Goal: Information Seeking & Learning: Learn about a topic

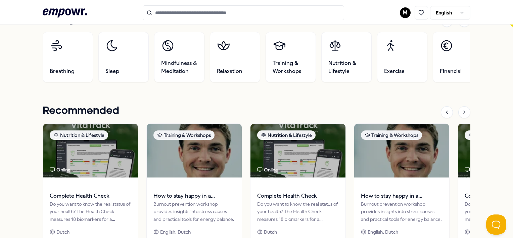
scroll to position [236, 0]
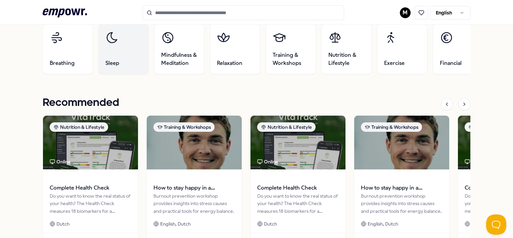
click at [103, 60] on link "Sleep" at bounding box center [123, 49] width 50 height 50
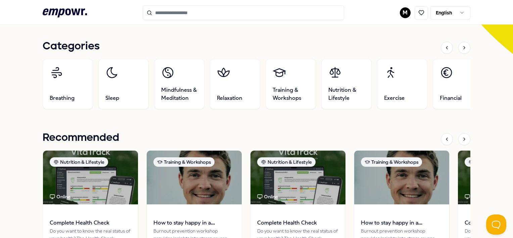
scroll to position [201, 0]
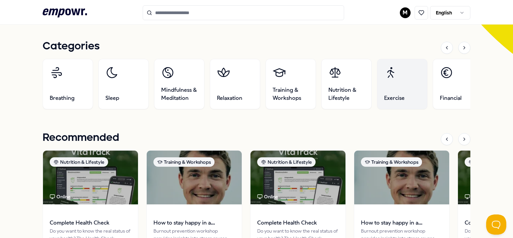
click at [400, 82] on link "Exercise" at bounding box center [402, 84] width 50 height 50
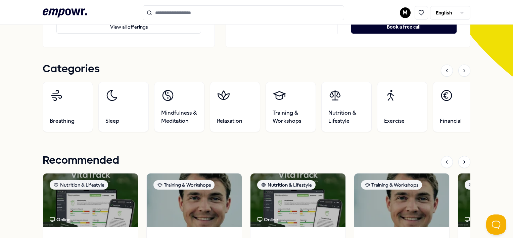
scroll to position [179, 0]
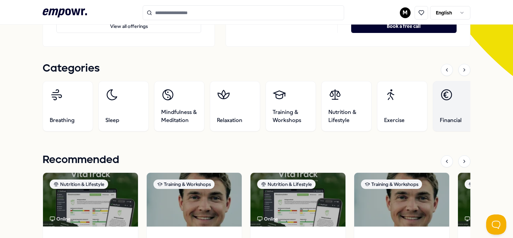
click at [444, 113] on link "Financial" at bounding box center [457, 106] width 50 height 50
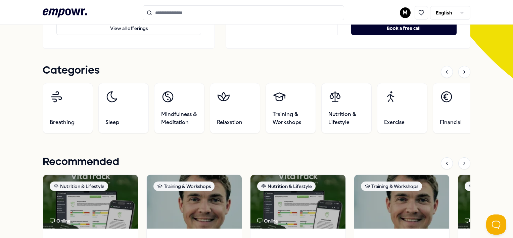
scroll to position [178, 0]
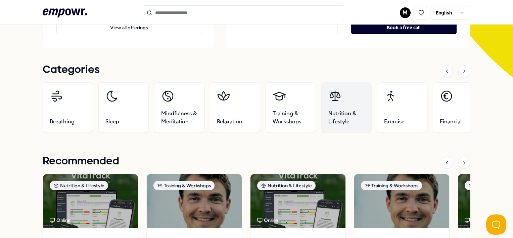
click at [348, 107] on link "Nutrition & Lifestyle" at bounding box center [346, 107] width 50 height 50
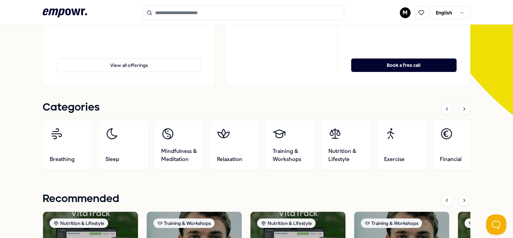
scroll to position [193, 0]
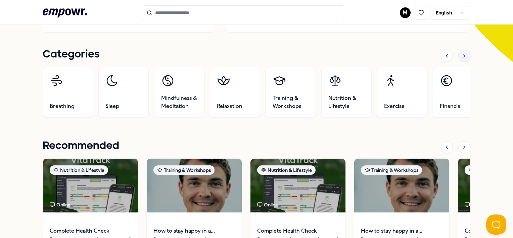
click at [458, 58] on div at bounding box center [464, 56] width 12 height 12
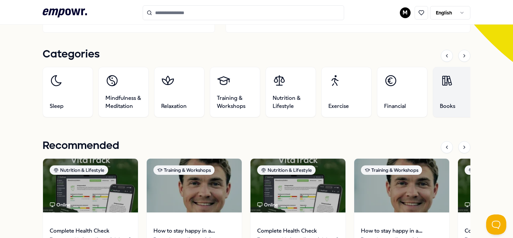
click at [444, 87] on link "Books" at bounding box center [457, 92] width 50 height 50
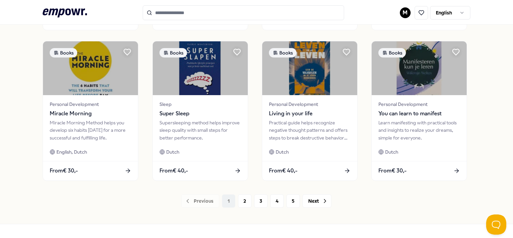
scroll to position [343, 0]
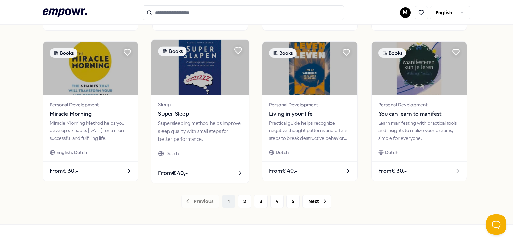
click at [182, 81] on img at bounding box center [200, 67] width 98 height 55
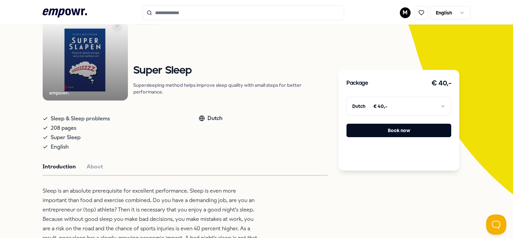
scroll to position [41, 0]
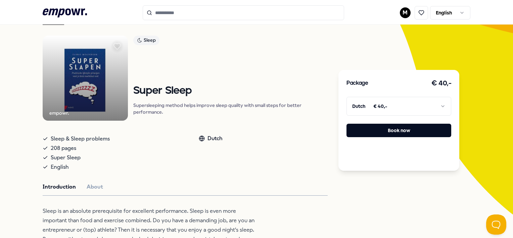
drag, startPoint x: 16, startPoint y: 0, endPoint x: 8, endPoint y: 98, distance: 98.6
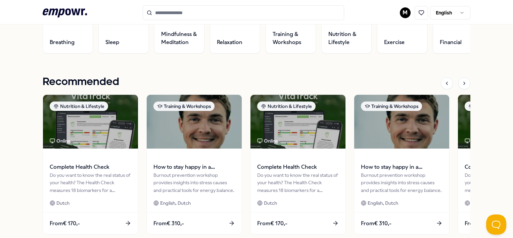
scroll to position [257, 0]
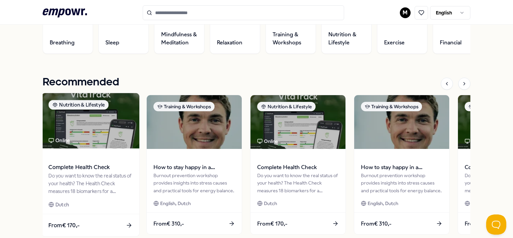
click at [67, 146] on img at bounding box center [91, 120] width 98 height 55
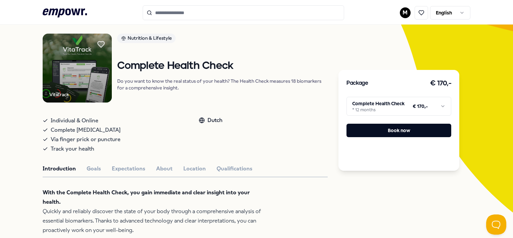
click at [440, 107] on html ".empowr-logo_svg__cls-1{fill:#03032f} M English All categories Self-care librar…" at bounding box center [256, 119] width 513 height 238
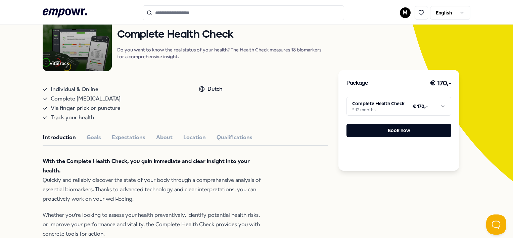
scroll to position [0, 0]
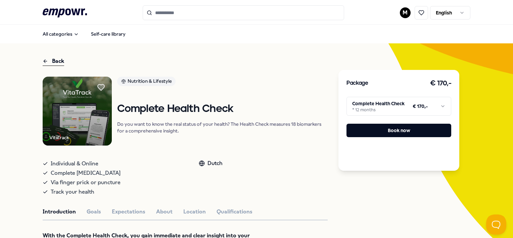
click at [58, 62] on div "Back" at bounding box center [53, 61] width 21 height 9
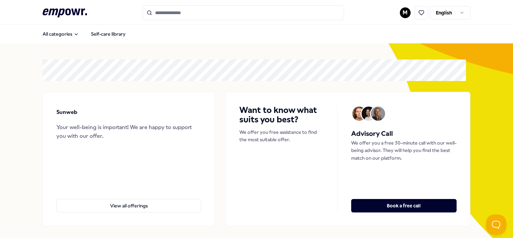
scroll to position [133, 0]
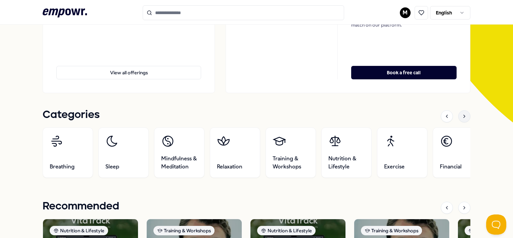
click at [461, 117] on icon at bounding box center [463, 115] width 5 height 5
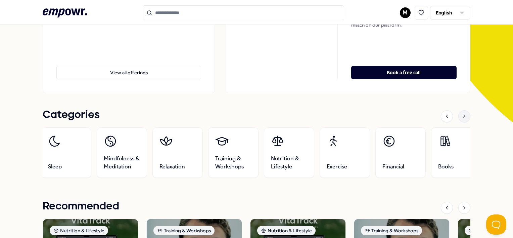
click at [461, 117] on icon at bounding box center [463, 115] width 5 height 5
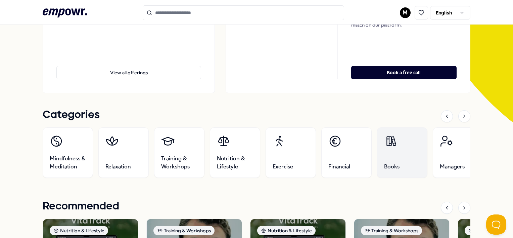
drag, startPoint x: 459, startPoint y: 117, endPoint x: 414, endPoint y: 141, distance: 50.6
click at [414, 141] on link "Books" at bounding box center [402, 152] width 50 height 50
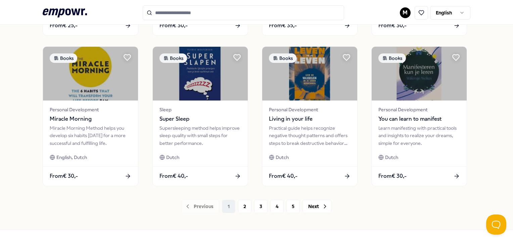
scroll to position [362, 0]
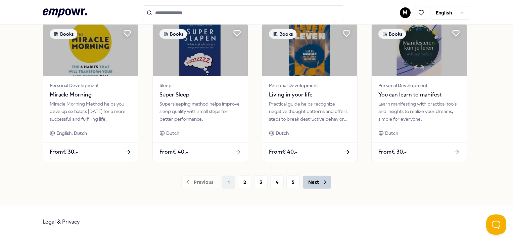
click at [316, 184] on button "Next" at bounding box center [316, 181] width 29 height 13
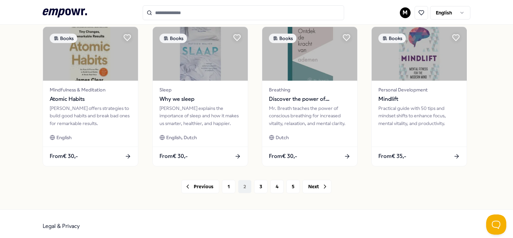
scroll to position [362, 0]
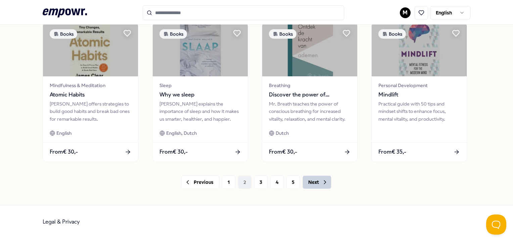
click at [316, 183] on button "Next" at bounding box center [316, 181] width 29 height 13
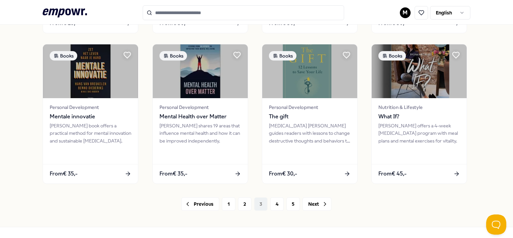
scroll to position [362, 0]
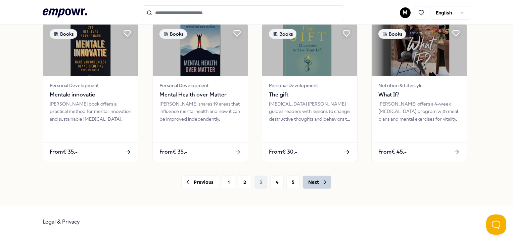
click at [309, 183] on button "Next" at bounding box center [316, 181] width 29 height 13
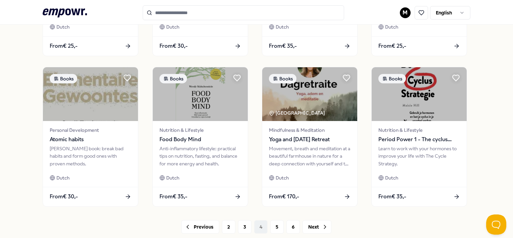
scroll to position [362, 0]
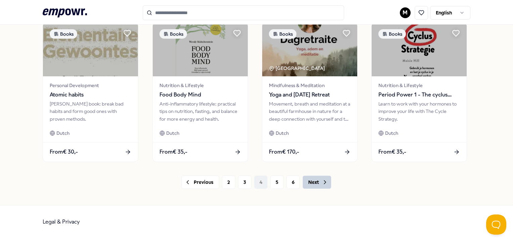
click at [311, 177] on button "Next" at bounding box center [316, 181] width 29 height 13
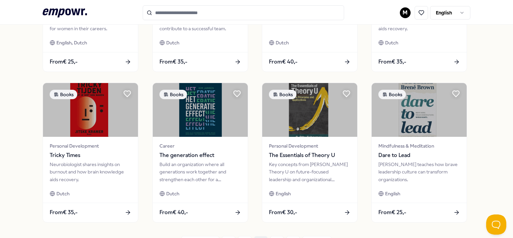
scroll to position [362, 0]
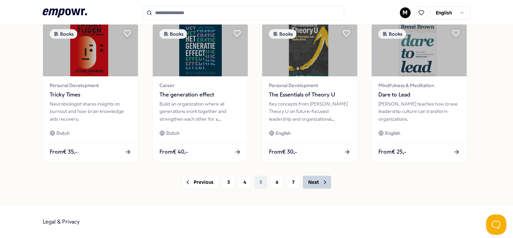
click at [315, 179] on button "Next" at bounding box center [316, 181] width 29 height 13
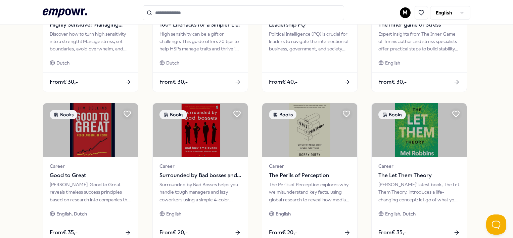
scroll to position [362, 0]
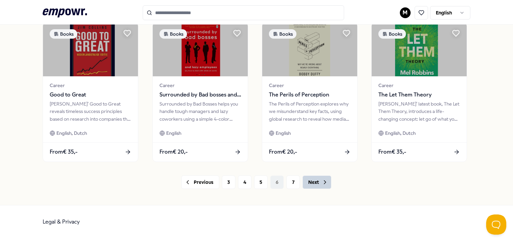
click at [313, 182] on button "Next" at bounding box center [316, 181] width 29 height 13
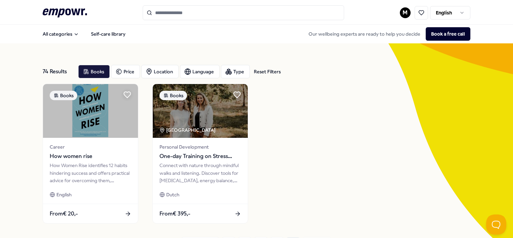
click at [63, 12] on icon at bounding box center [65, 12] width 44 height 9
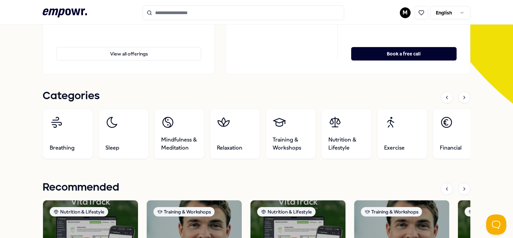
scroll to position [168, 0]
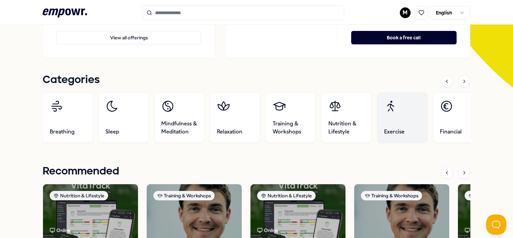
click at [404, 125] on link "Exercise" at bounding box center [402, 117] width 50 height 50
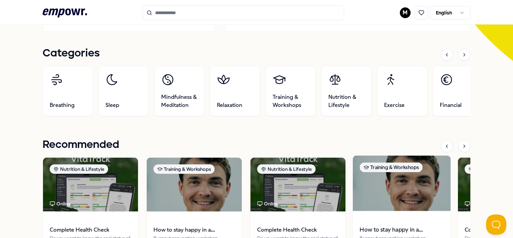
scroll to position [201, 0]
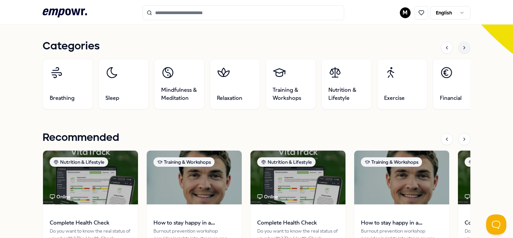
click at [460, 50] on div at bounding box center [464, 48] width 12 height 12
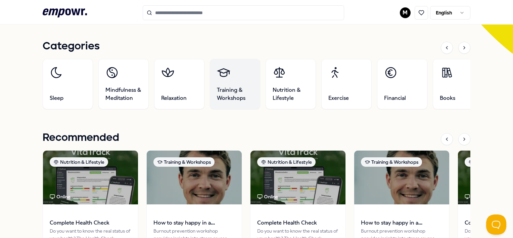
click at [241, 82] on link "Training & Workshops" at bounding box center [235, 84] width 50 height 50
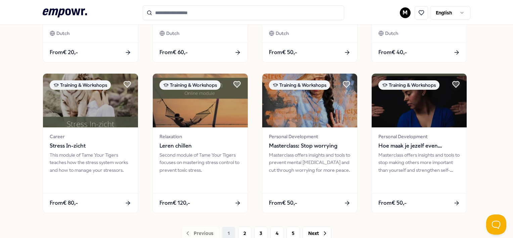
scroll to position [345, 0]
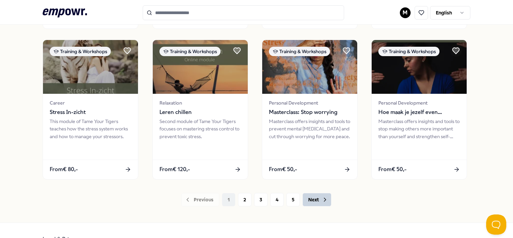
click at [318, 197] on button "Next" at bounding box center [316, 199] width 29 height 13
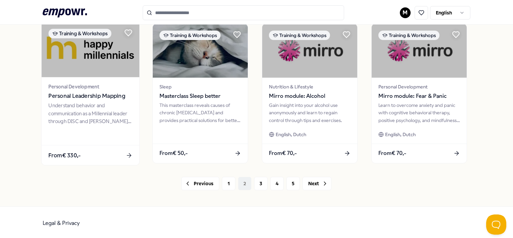
scroll to position [362, 0]
